Goal: Task Accomplishment & Management: Manage account settings

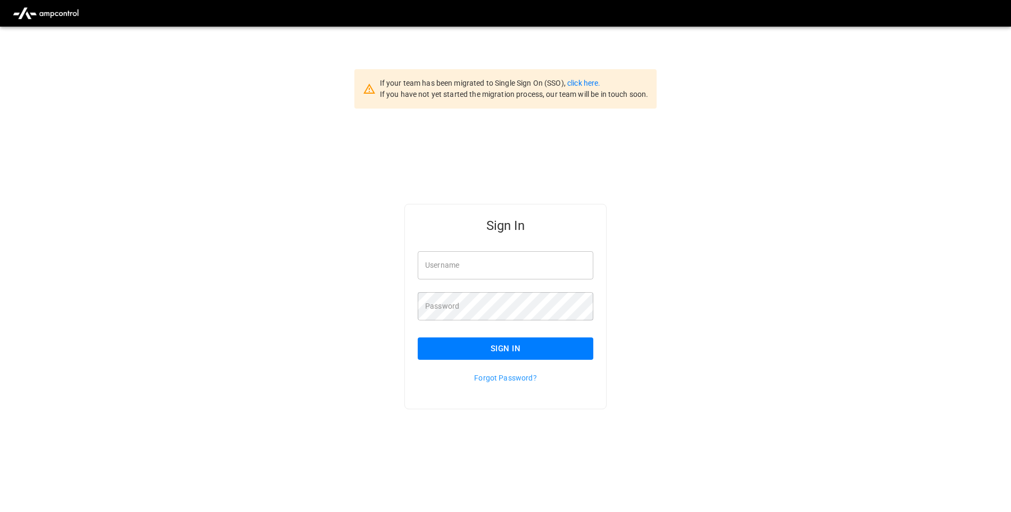
type input "**********"
click at [481, 340] on button "Sign In" at bounding box center [506, 348] width 176 height 22
